Goal: Task Accomplishment & Management: Manage account settings

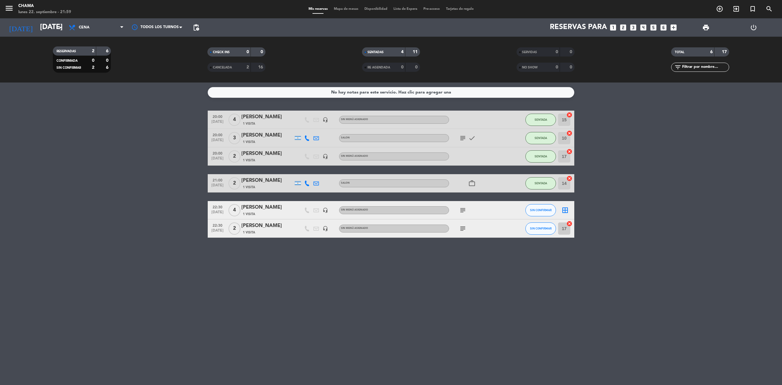
click at [465, 210] on icon "subject" at bounding box center [462, 210] width 7 height 7
click at [461, 225] on icon "subject" at bounding box center [462, 228] width 7 height 7
click at [640, 217] on bookings-row "20:00 [DATE] 4 [PERSON_NAME] 1 Visita headset_mic Sin menú asignado SENTADA 15 …" at bounding box center [391, 174] width 782 height 127
click at [456, 211] on div "subject" at bounding box center [476, 210] width 55 height 18
click at [461, 211] on icon "subject" at bounding box center [462, 210] width 7 height 7
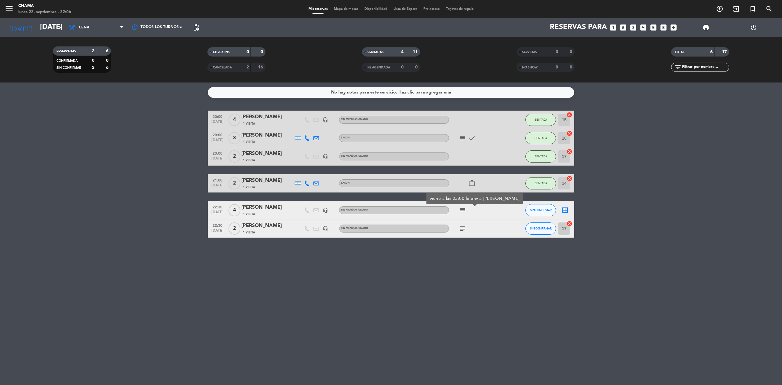
click at [461, 235] on div "subject" at bounding box center [476, 228] width 55 height 18
click at [462, 230] on icon "subject" at bounding box center [462, 228] width 7 height 7
click at [463, 211] on icon "subject" at bounding box center [462, 210] width 7 height 7
click at [463, 229] on icon "subject" at bounding box center [462, 228] width 7 height 7
click at [466, 209] on icon "subject" at bounding box center [462, 210] width 7 height 7
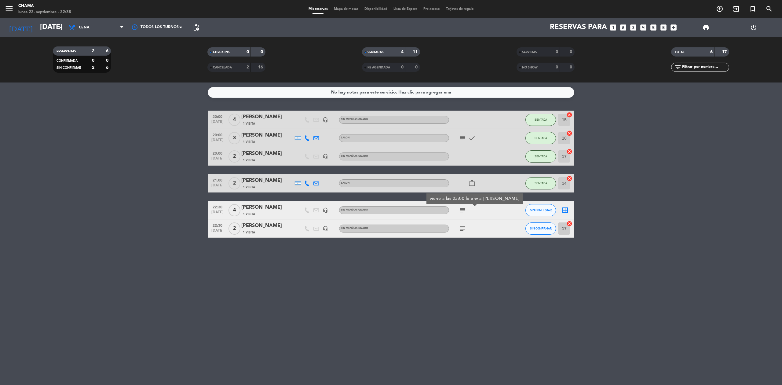
click at [465, 227] on icon "subject" at bounding box center [462, 228] width 7 height 7
click at [461, 137] on icon "subject" at bounding box center [462, 137] width 7 height 7
click at [472, 136] on icon "check" at bounding box center [471, 137] width 7 height 7
click at [473, 184] on icon "work_outline" at bounding box center [471, 183] width 7 height 7
click at [465, 208] on icon "subject" at bounding box center [462, 210] width 7 height 7
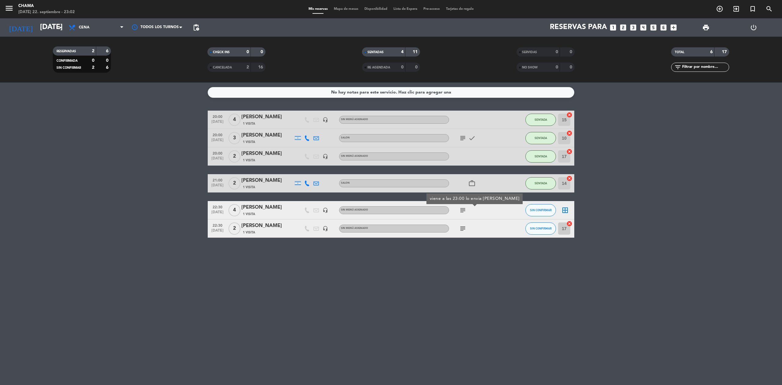
click at [464, 229] on icon "subject" at bounding box center [462, 228] width 7 height 7
click at [510, 275] on div "No hay notas para este servicio. Haz clic para agregar una 20:00 [DATE] 4 [PERS…" at bounding box center [391, 233] width 782 height 302
drag, startPoint x: 195, startPoint y: 200, endPoint x: 421, endPoint y: 262, distance: 234.1
click at [421, 262] on div "No hay notas para este servicio. Haz clic para agregar una 20:00 [DATE] 4 [PERS…" at bounding box center [391, 233] width 782 height 302
click at [438, 263] on div "No hay notas para este servicio. Haz clic para agregar una 20:00 [DATE] 4 [PERS…" at bounding box center [391, 233] width 782 height 302
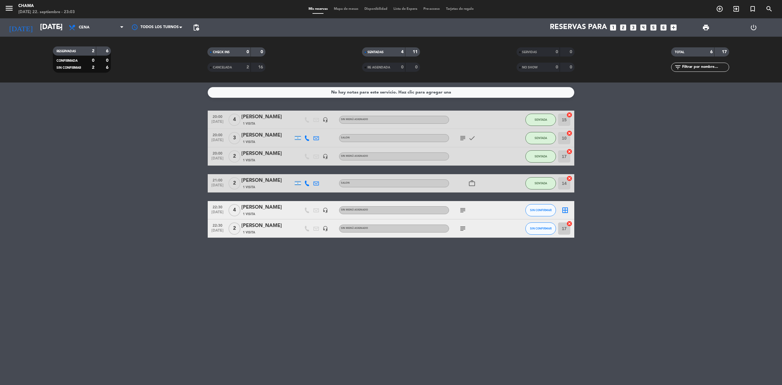
click at [461, 229] on icon "subject" at bounding box center [462, 228] width 7 height 7
click at [463, 229] on icon "subject" at bounding box center [462, 228] width 7 height 7
click at [463, 228] on icon "subject" at bounding box center [462, 228] width 7 height 7
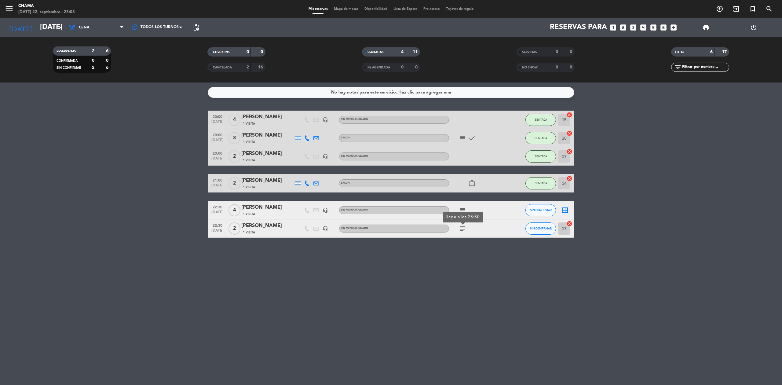
click at [465, 229] on icon "subject" at bounding box center [462, 228] width 7 height 7
click at [461, 212] on icon "subject" at bounding box center [462, 210] width 7 height 7
click at [463, 229] on icon "subject" at bounding box center [462, 228] width 7 height 7
click at [461, 209] on icon "subject" at bounding box center [462, 210] width 7 height 7
click at [465, 229] on icon "subject" at bounding box center [462, 228] width 7 height 7
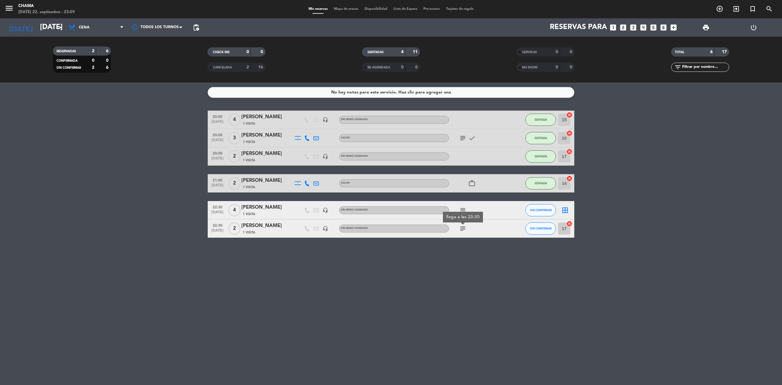
click at [463, 227] on icon "subject" at bounding box center [462, 228] width 7 height 7
click at [463, 213] on icon "subject" at bounding box center [462, 210] width 7 height 7
click at [466, 230] on icon "subject" at bounding box center [462, 228] width 7 height 7
click at [463, 209] on icon "subject" at bounding box center [462, 210] width 7 height 7
click at [464, 228] on icon "subject" at bounding box center [462, 228] width 7 height 7
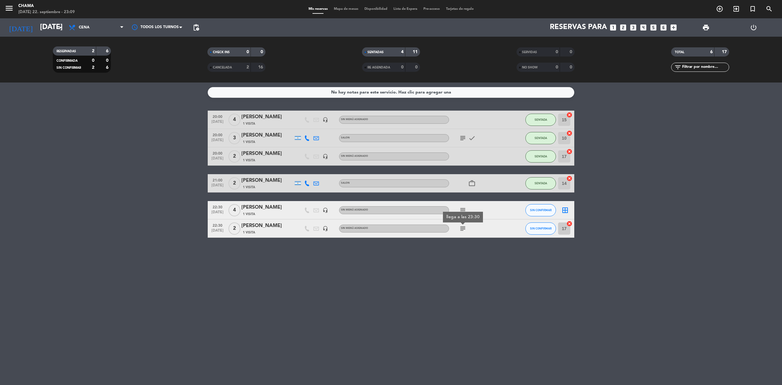
drag, startPoint x: 242, startPoint y: 208, endPoint x: 283, endPoint y: 209, distance: 40.7
click at [283, 209] on div "[PERSON_NAME]" at bounding box center [267, 207] width 52 height 8
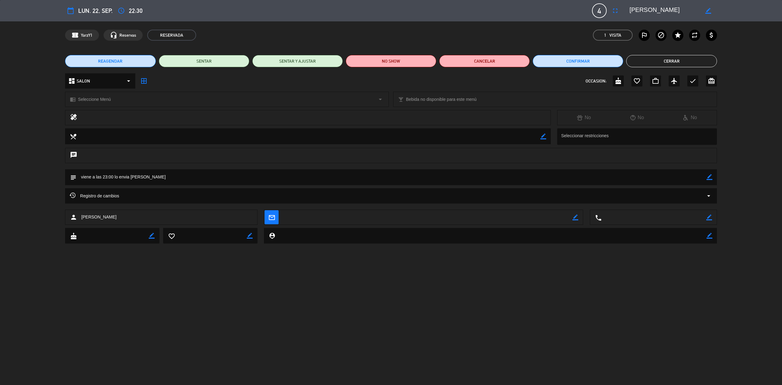
click at [651, 60] on button "Cerrar" at bounding box center [671, 61] width 90 height 12
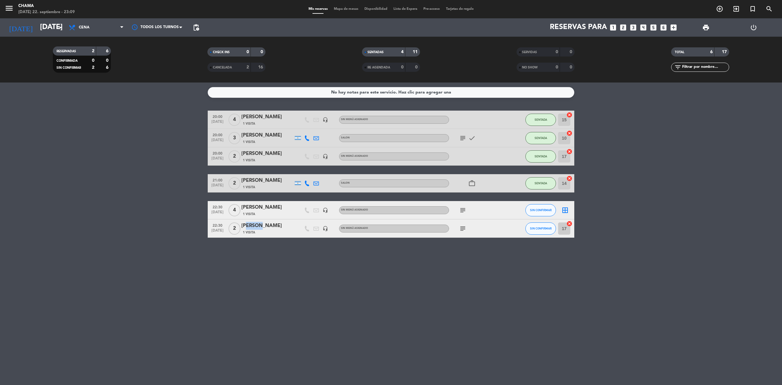
drag, startPoint x: 244, startPoint y: 225, endPoint x: 257, endPoint y: 225, distance: 13.4
click at [257, 225] on div "[PERSON_NAME]" at bounding box center [267, 226] width 52 height 8
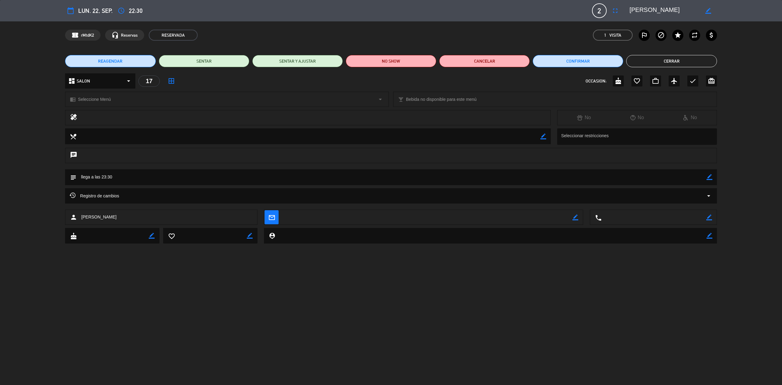
click at [655, 58] on button "Cerrar" at bounding box center [671, 61] width 90 height 12
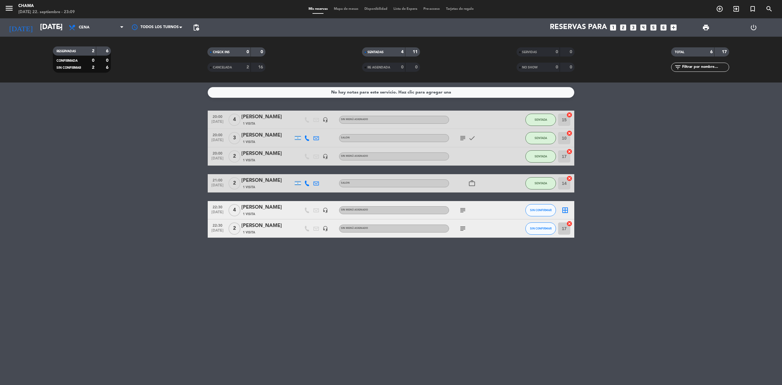
drag, startPoint x: 241, startPoint y: 226, endPoint x: 260, endPoint y: 225, distance: 18.6
click at [260, 225] on div "22:30 [DATE] 2 [PERSON_NAME] 1 Visita headset_mic Sin menú asignado subject SIN…" at bounding box center [391, 228] width 367 height 18
click at [255, 275] on div "No hay notas para este servicio. Haz clic para agregar una 20:00 [DATE] 4 [PERS…" at bounding box center [391, 233] width 782 height 302
click at [462, 212] on icon "subject" at bounding box center [462, 210] width 7 height 7
click at [463, 229] on icon "subject" at bounding box center [462, 228] width 7 height 7
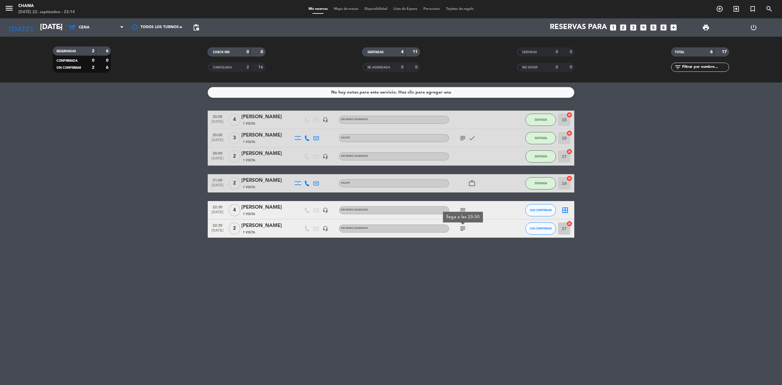
click at [567, 207] on icon "border_all" at bounding box center [565, 210] width 7 height 7
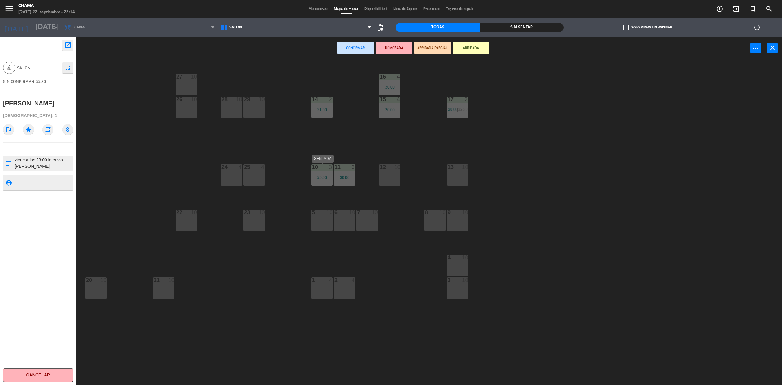
click at [324, 181] on div "10 3 20:00" at bounding box center [321, 174] width 21 height 21
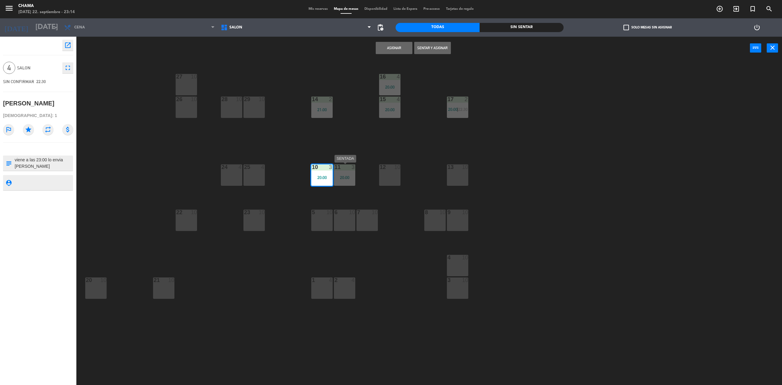
click at [344, 181] on div "11 3 20:00" at bounding box center [344, 174] width 21 height 21
click at [393, 50] on button "Sentar y Asignar" at bounding box center [394, 48] width 37 height 12
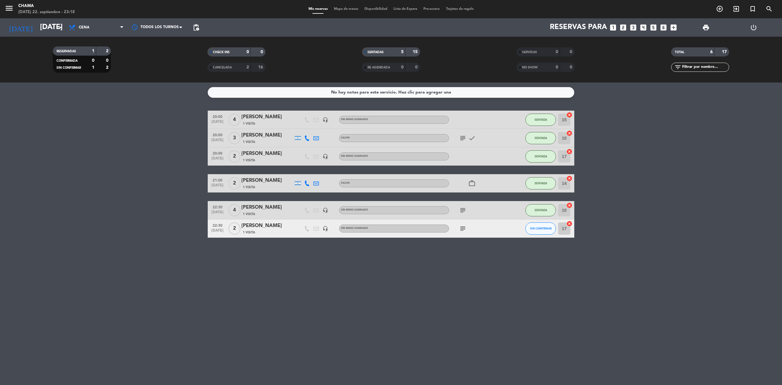
click at [461, 209] on icon "subject" at bounding box center [462, 210] width 7 height 7
click at [464, 228] on icon "subject" at bounding box center [462, 228] width 7 height 7
click at [584, 257] on div "No hay notas para este servicio. Haz clic para agregar una 20:00 [DATE] 4 [PERS…" at bounding box center [391, 233] width 782 height 302
click at [461, 227] on icon "subject" at bounding box center [462, 228] width 7 height 7
click at [474, 289] on div "No hay notas para este servicio. Haz clic para agregar una 20:00 [DATE] 4 [PERS…" at bounding box center [391, 233] width 782 height 302
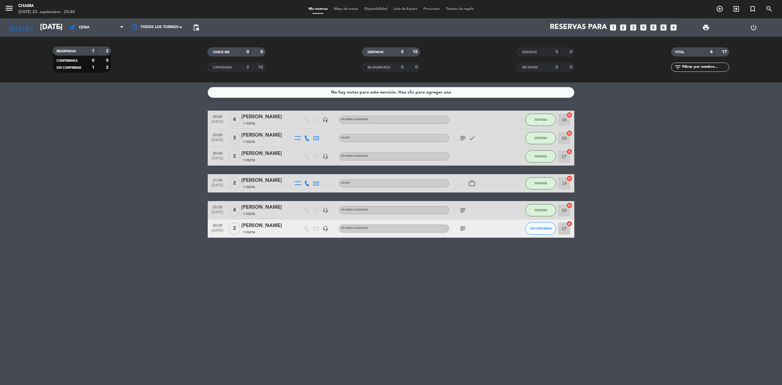
click at [464, 225] on icon "subject" at bounding box center [462, 228] width 7 height 7
drag, startPoint x: 481, startPoint y: 287, endPoint x: 489, endPoint y: 295, distance: 11.9
click at [481, 288] on div "No hay notas para este servicio. Haz clic para agregar una 20:00 [DATE] 4 [PERS…" at bounding box center [391, 233] width 782 height 302
click at [570, 222] on icon "cancel" at bounding box center [569, 224] width 6 height 6
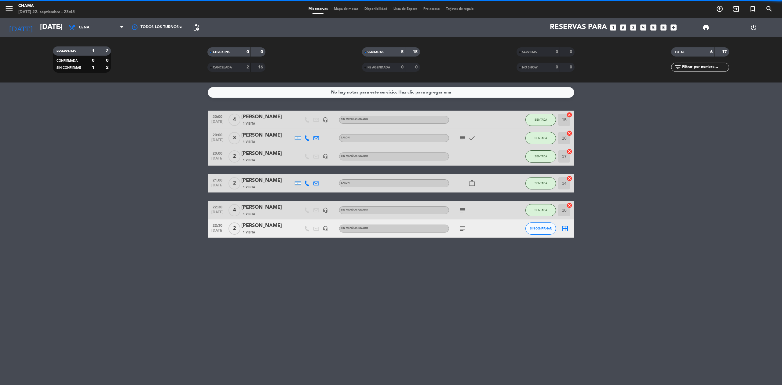
click at [564, 227] on icon "border_all" at bounding box center [565, 228] width 7 height 7
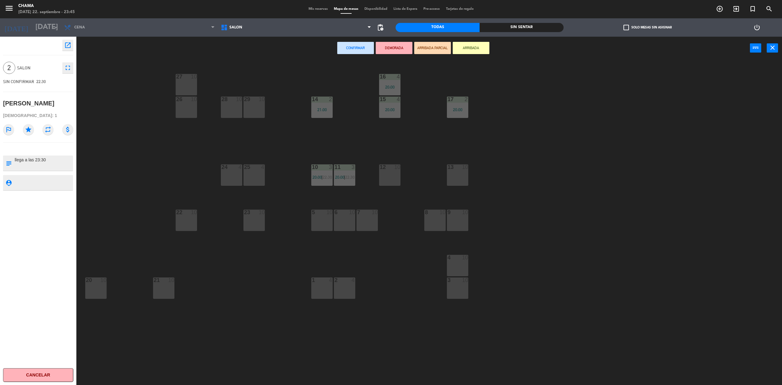
click at [463, 174] on div "13 10" at bounding box center [457, 174] width 21 height 21
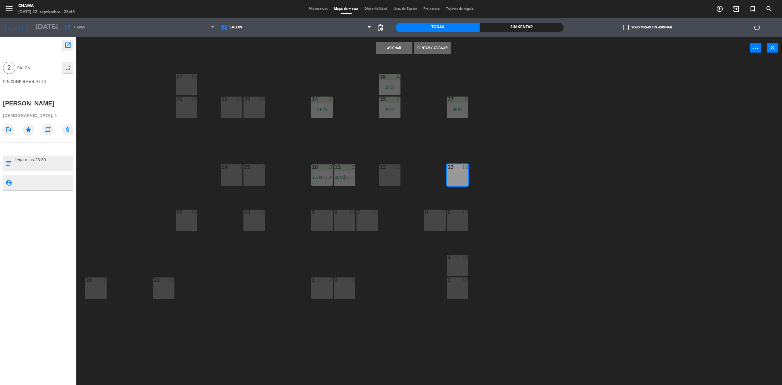
click at [424, 47] on button "Sentar y Asignar" at bounding box center [432, 48] width 37 height 12
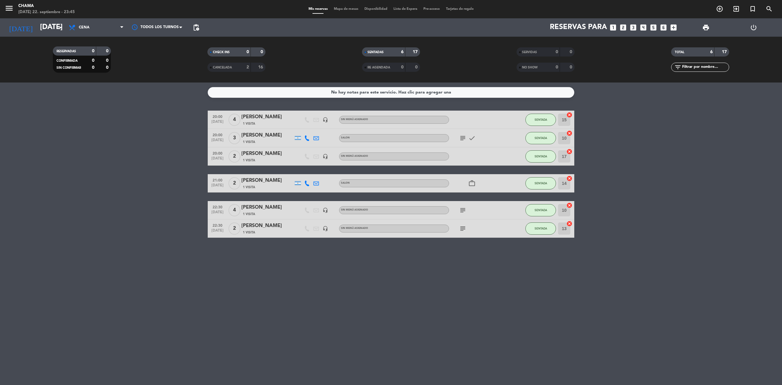
click at [284, 290] on div "No hay notas para este servicio. Haz clic para agregar una 20:00 [DATE] 4 [PERS…" at bounding box center [391, 233] width 782 height 302
click at [467, 213] on span "subject" at bounding box center [462, 210] width 9 height 7
click at [466, 210] on icon "subject" at bounding box center [462, 210] width 7 height 7
